Goal: Use online tool/utility: Utilize a website feature to perform a specific function

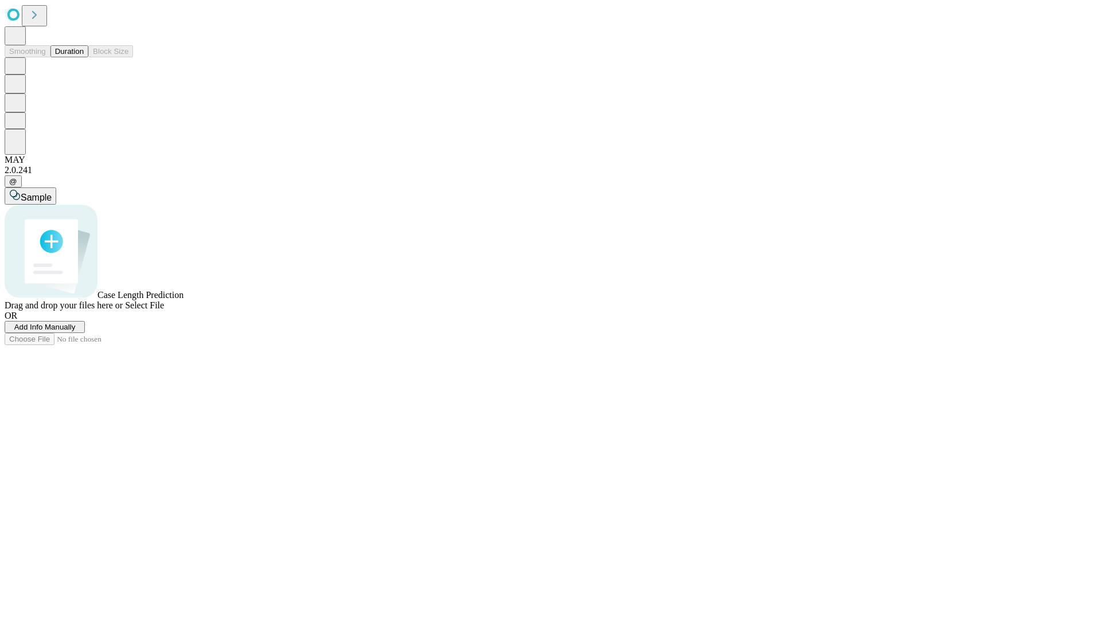
click at [84, 57] on button "Duration" at bounding box center [69, 51] width 38 height 12
click at [76, 332] on span "Add Info Manually" at bounding box center [44, 327] width 61 height 9
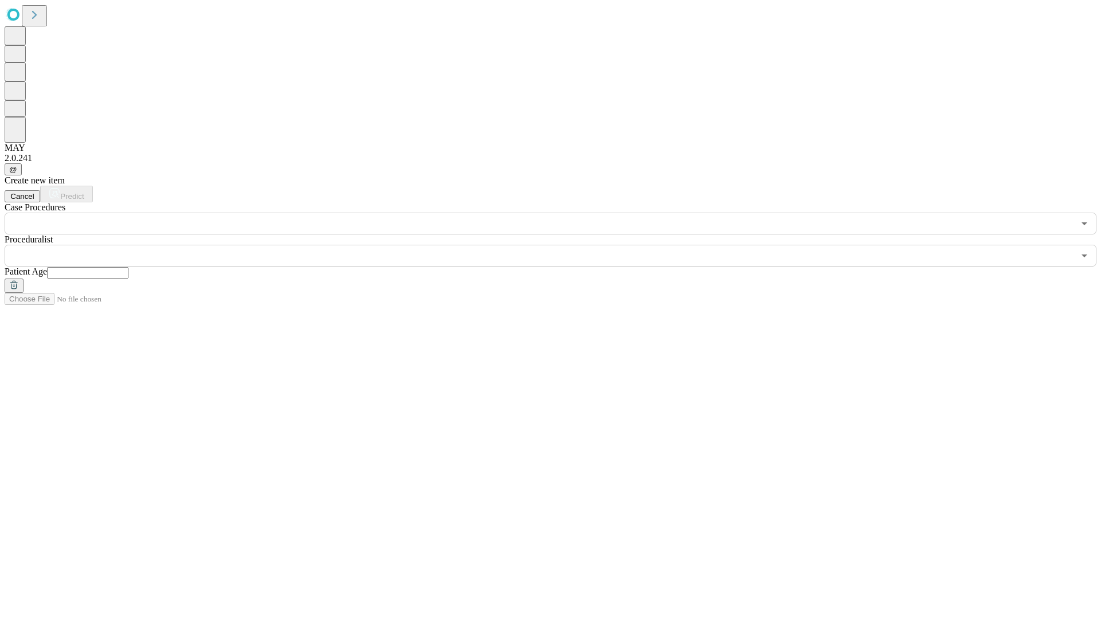
click at [128, 267] on input "text" at bounding box center [87, 272] width 81 height 11
type input "**"
click at [559, 245] on input "text" at bounding box center [540, 256] width 1070 height 22
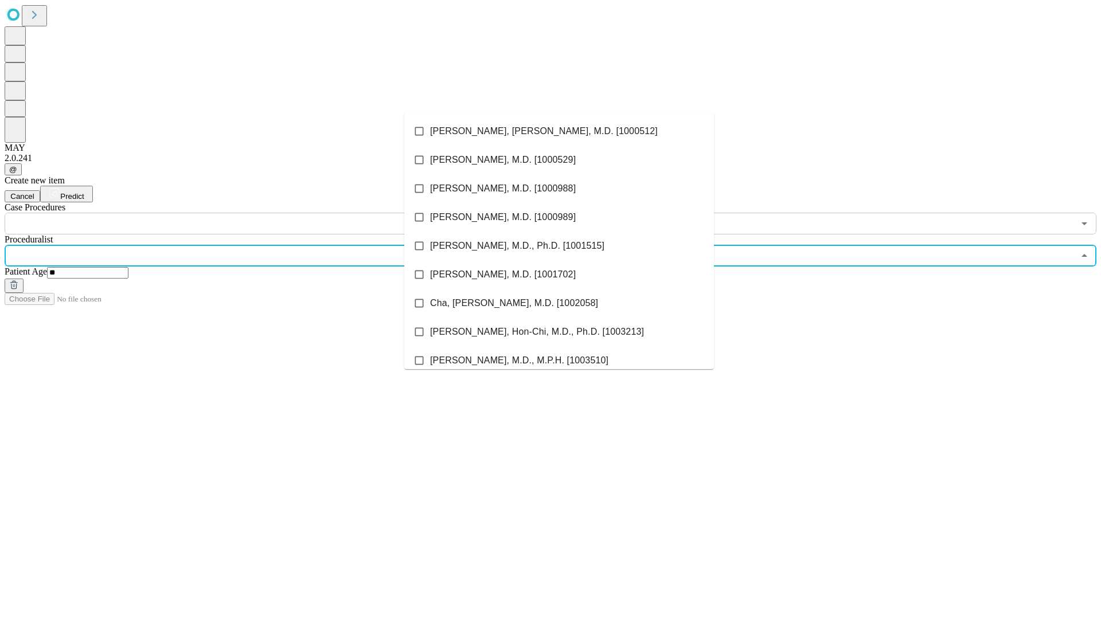
click at [559, 131] on li "[PERSON_NAME], [PERSON_NAME], M.D. [1000512]" at bounding box center [559, 131] width 310 height 29
click at [241, 213] on input "text" at bounding box center [540, 224] width 1070 height 22
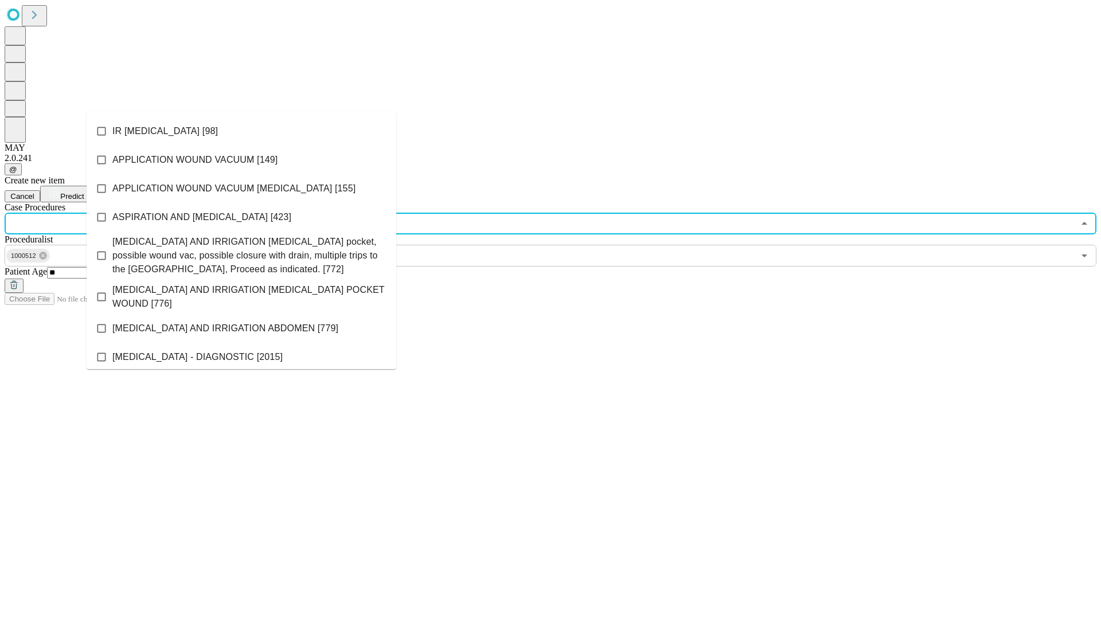
click at [241, 131] on li "IR [MEDICAL_DATA] [98]" at bounding box center [242, 131] width 310 height 29
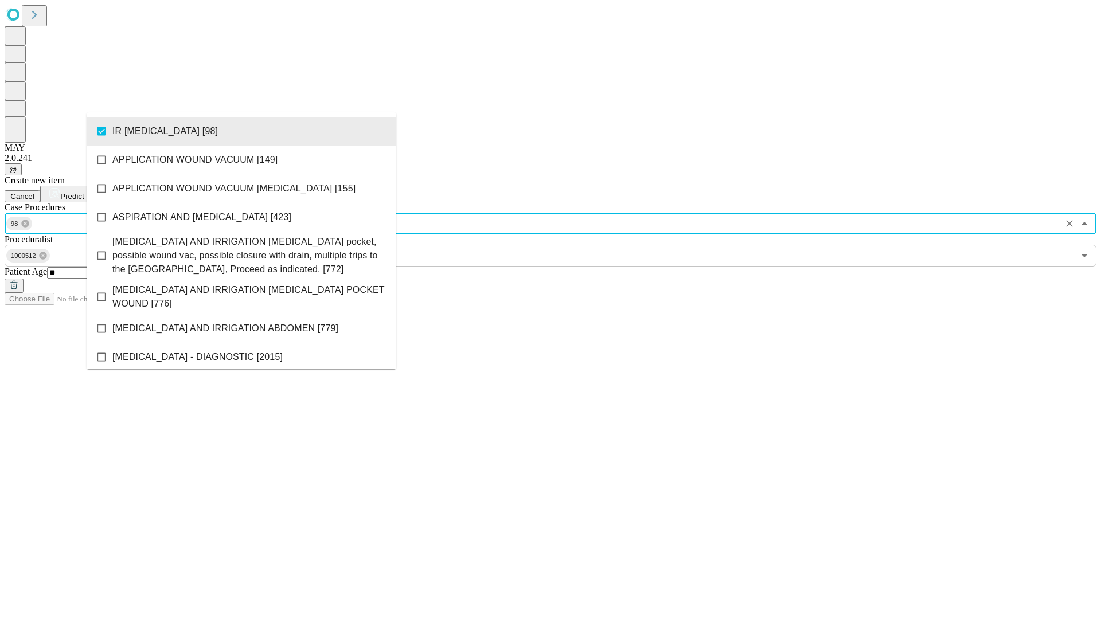
click at [84, 192] on span "Predict" at bounding box center [72, 196] width 24 height 9
